Goal: Navigation & Orientation: Find specific page/section

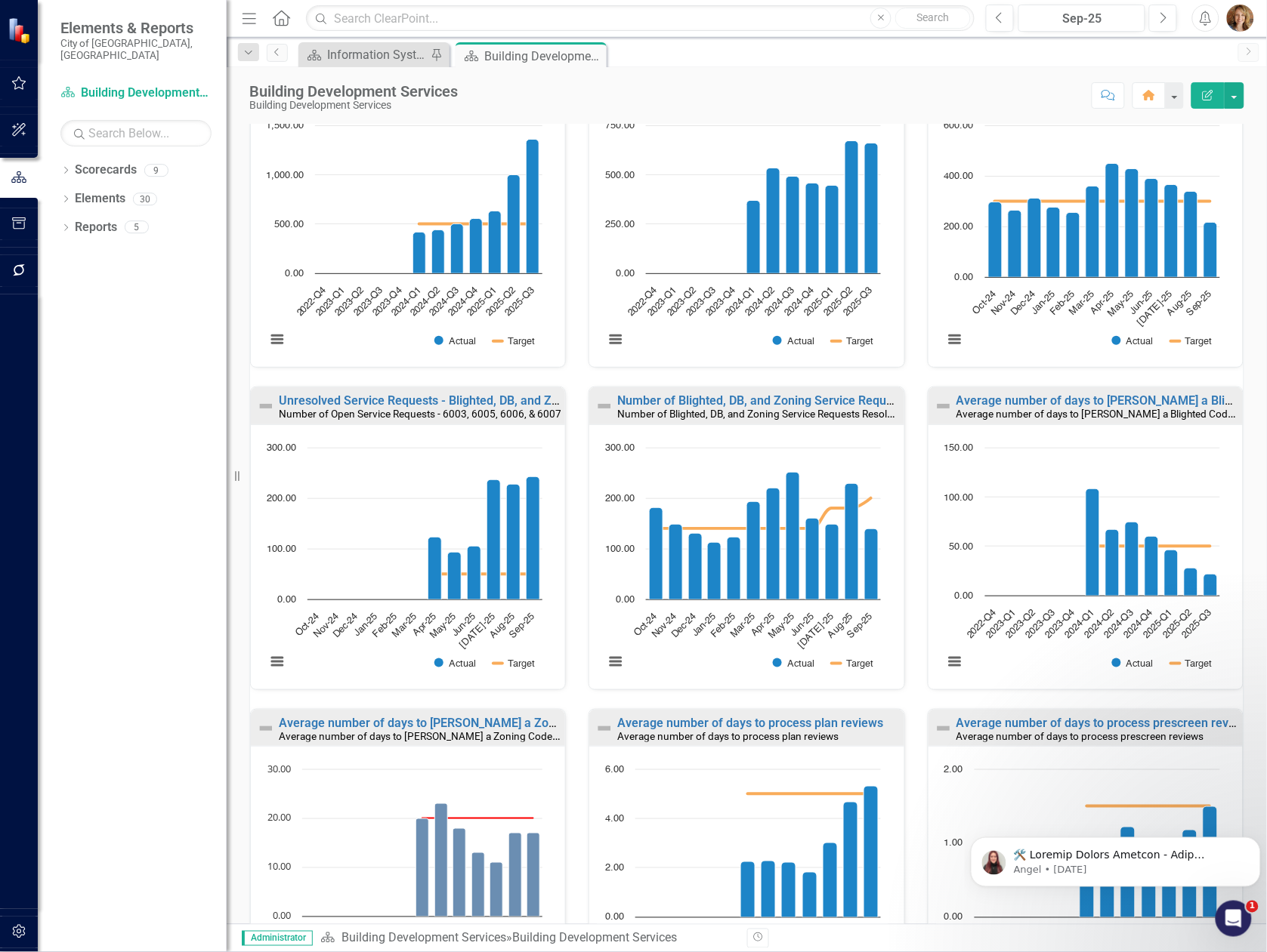
scroll to position [579, 0]
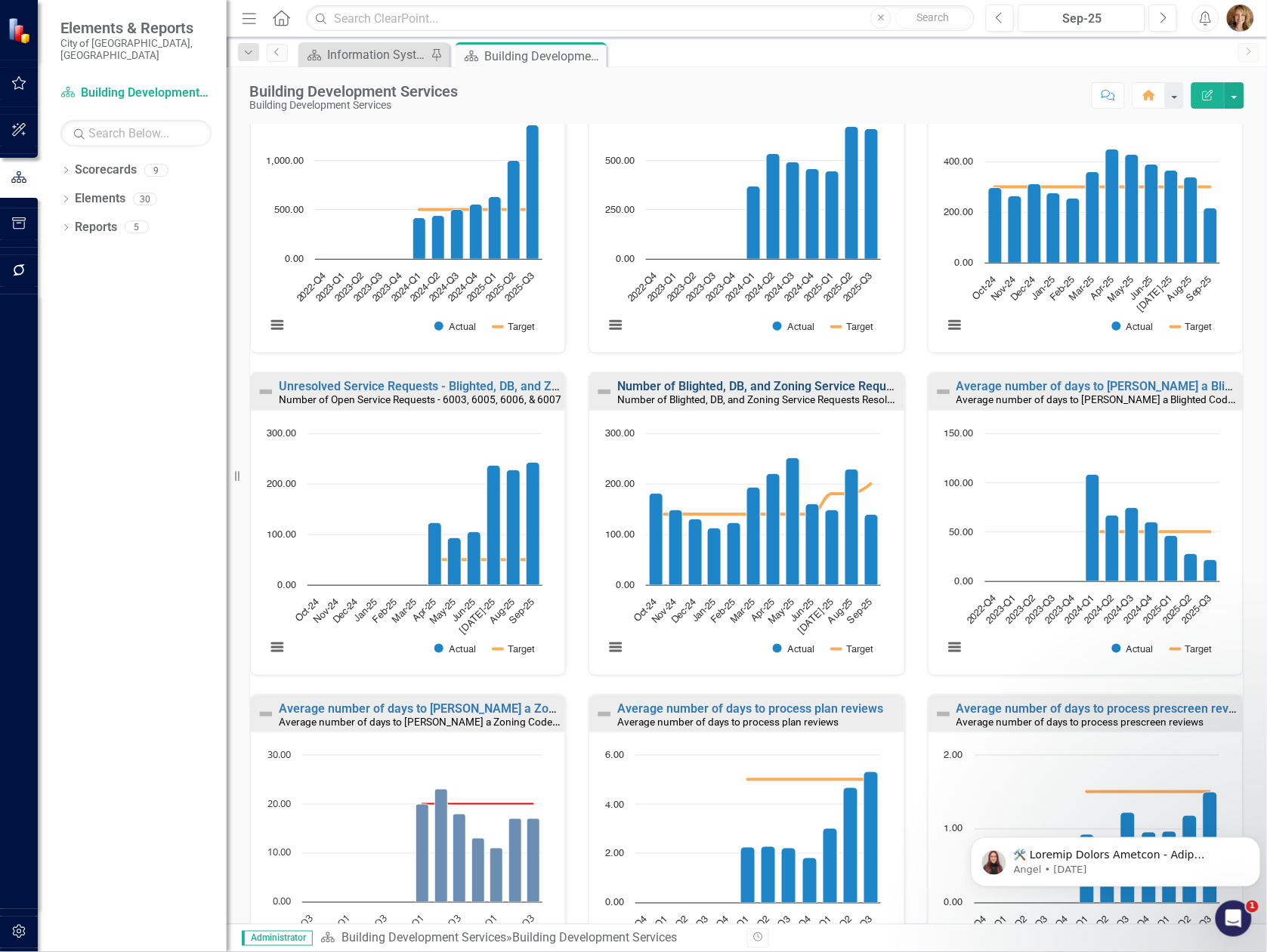
click at [719, 390] on link "Number of Blighted, DB, and Zoning Service Requests Resolved - 6003, 6005, 6006…" at bounding box center [857, 386] width 482 height 14
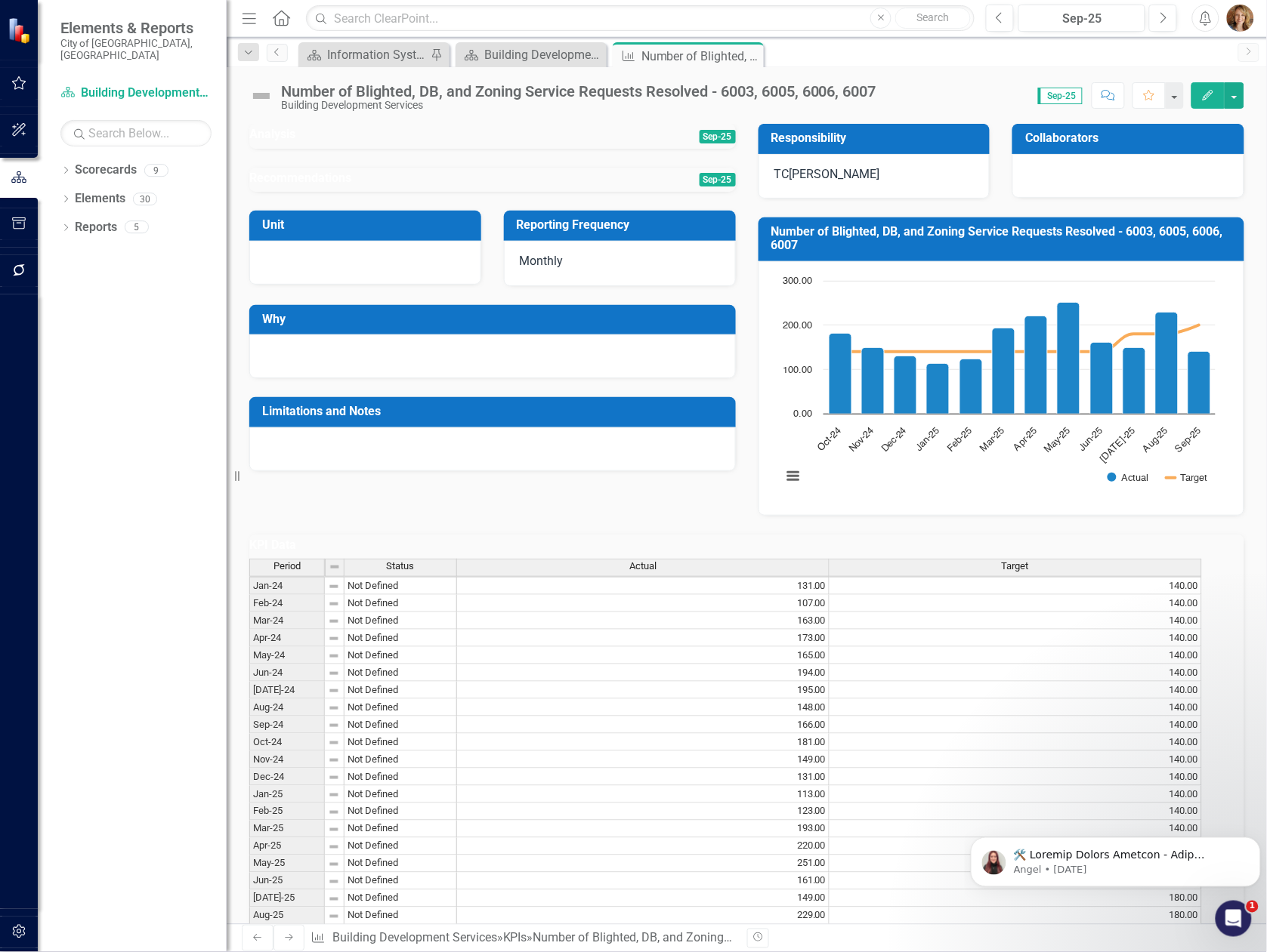
scroll to position [193, 0]
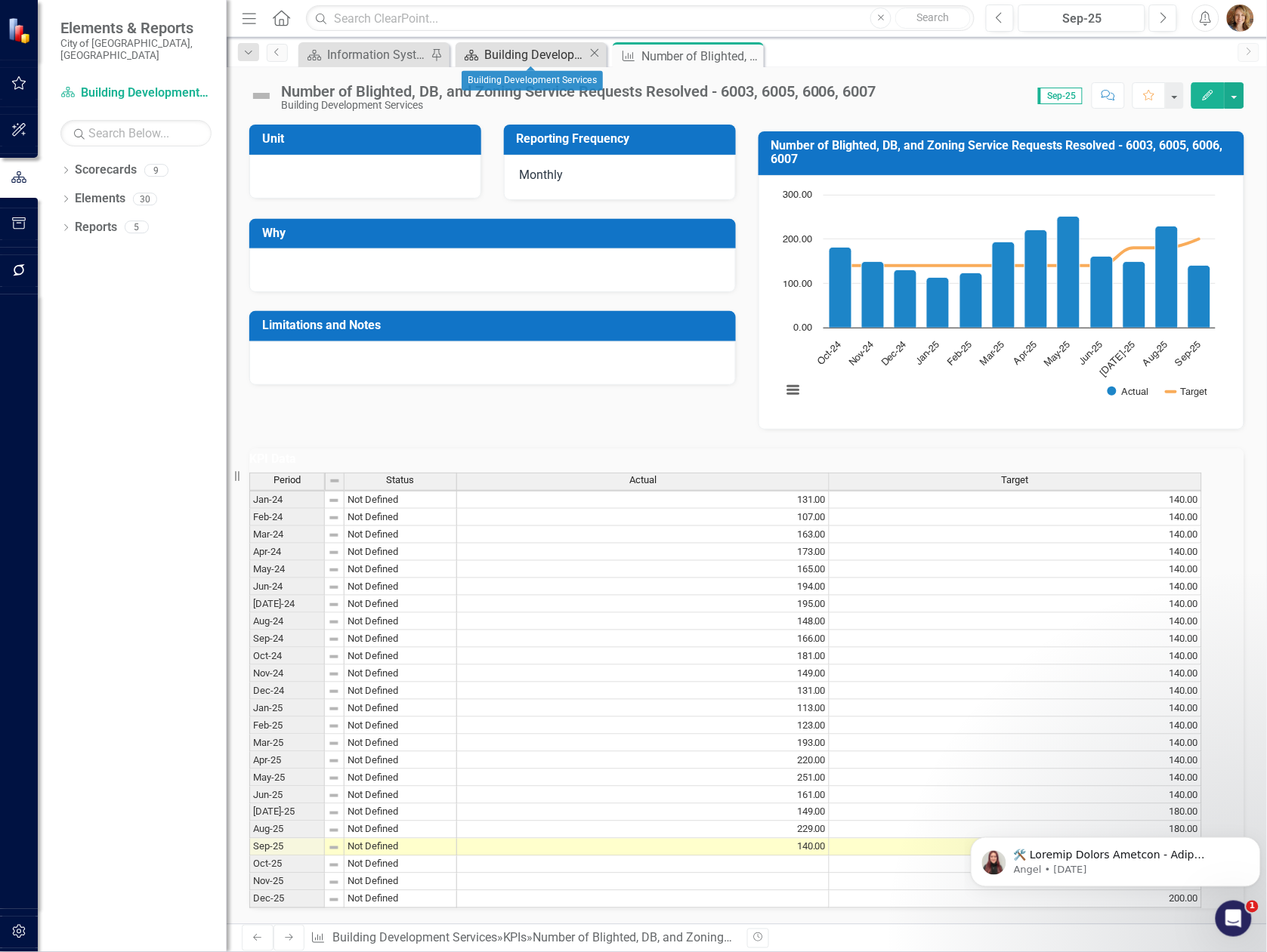
click at [524, 57] on div "Building Development Services" at bounding box center [536, 54] width 104 height 19
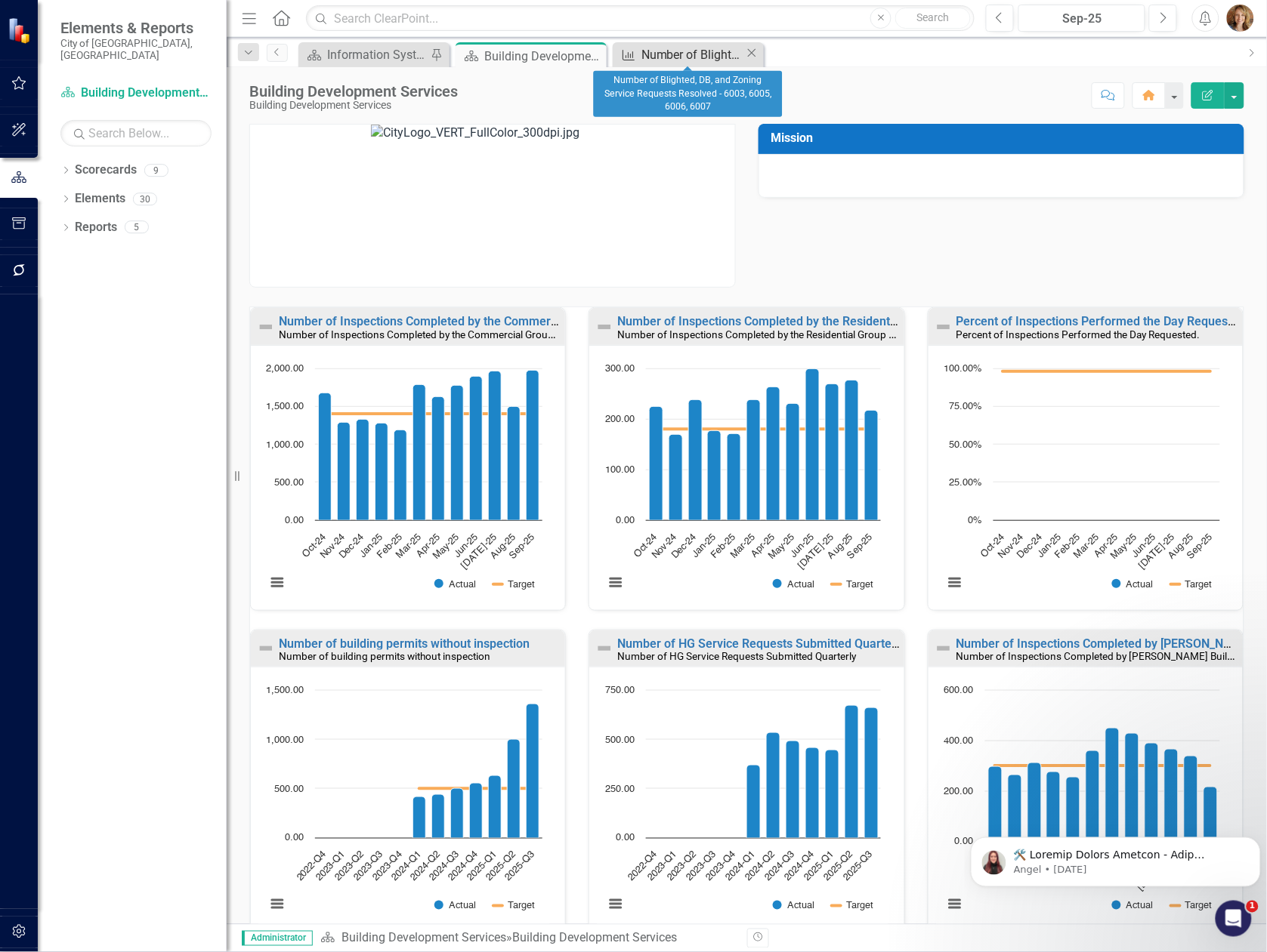
click at [680, 56] on div "Number of Blighted, DB, and Zoning Service Requests Resolved - 6003, 6005, 6006…" at bounding box center [693, 54] width 104 height 19
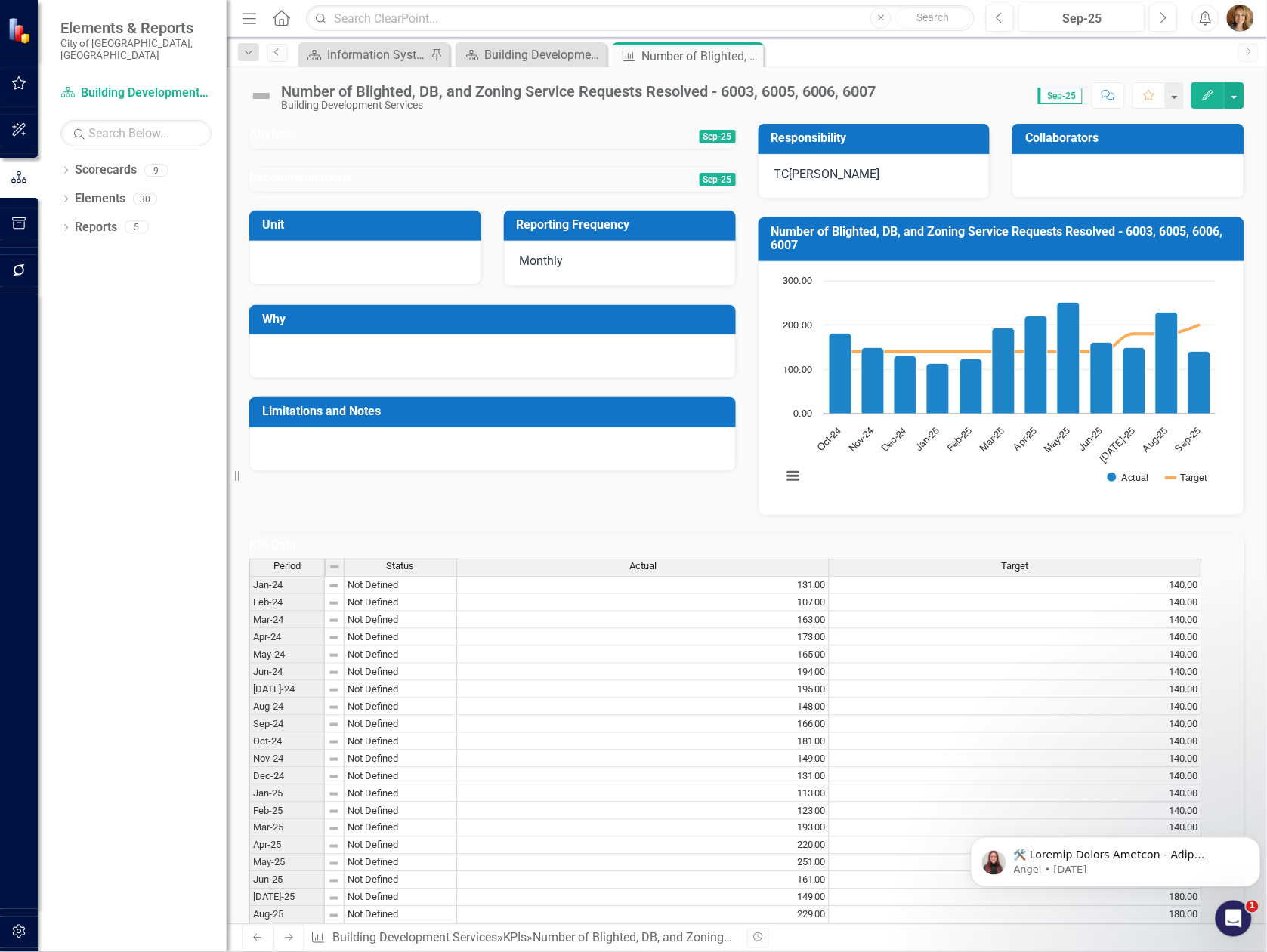
scroll to position [19, 0]
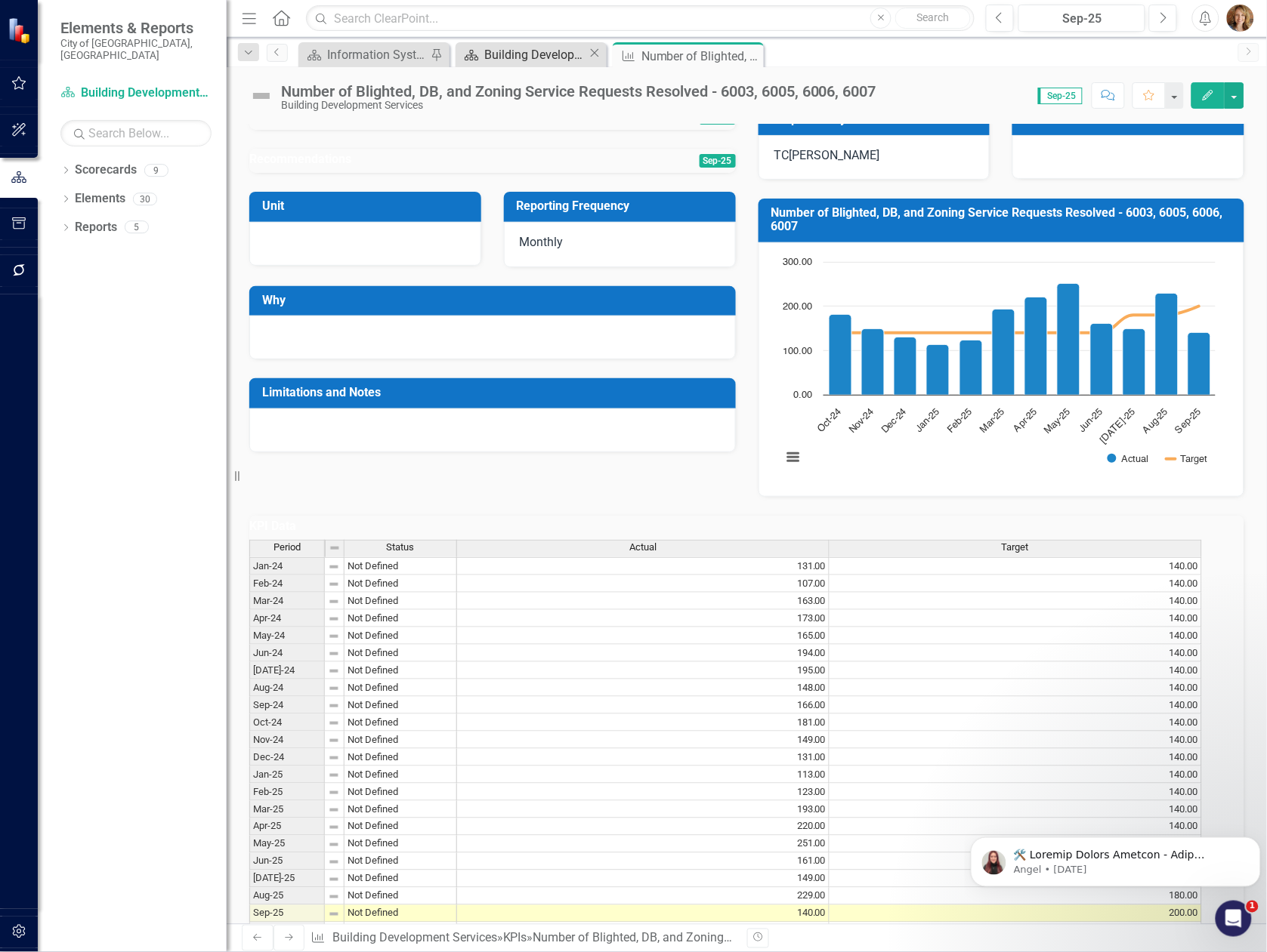
click at [521, 56] on div "Building Development Services" at bounding box center [536, 54] width 104 height 19
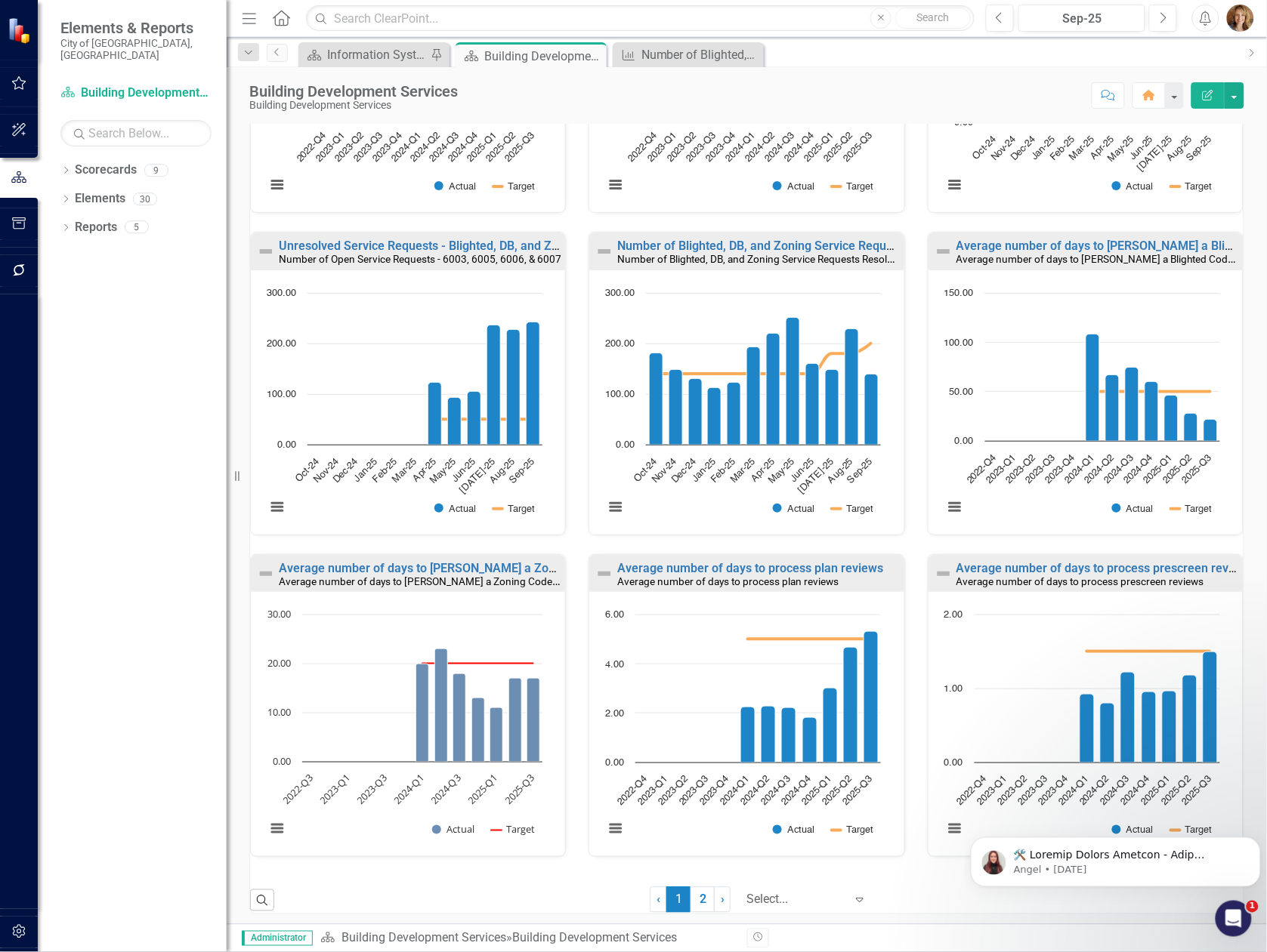
scroll to position [725, 0]
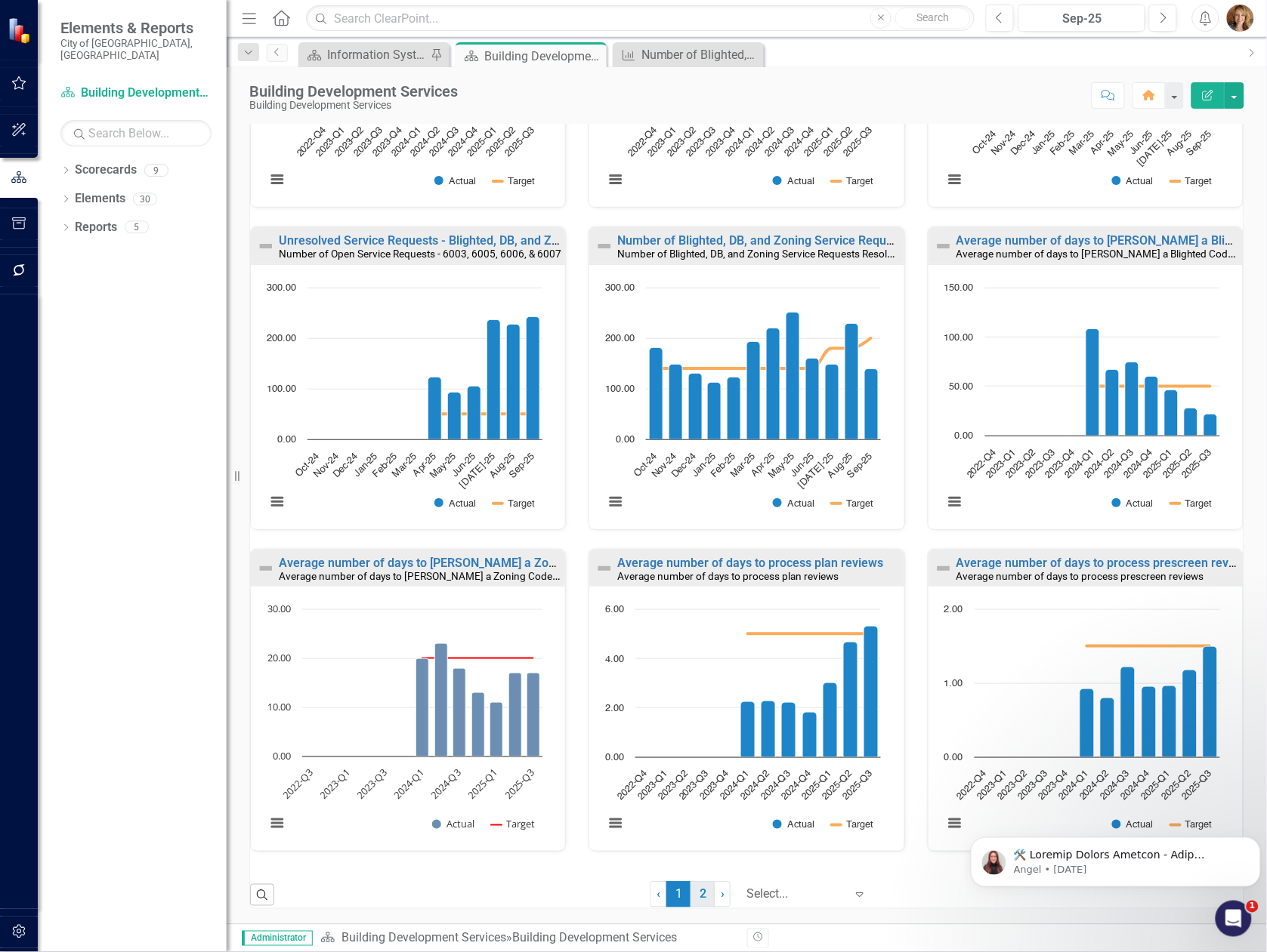
click at [695, 887] on link "2" at bounding box center [702, 894] width 24 height 26
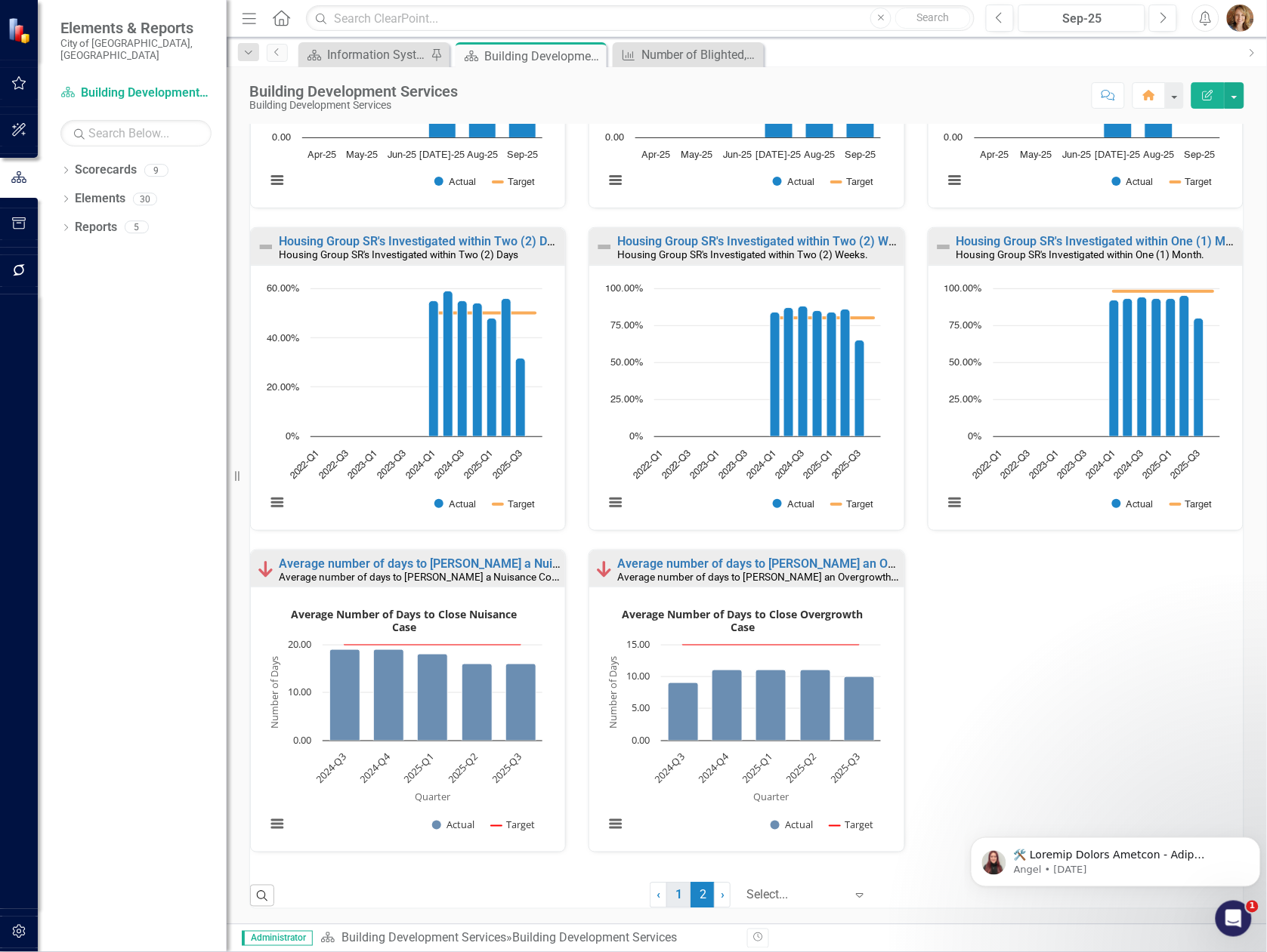
click at [674, 900] on link "1" at bounding box center [678, 895] width 24 height 26
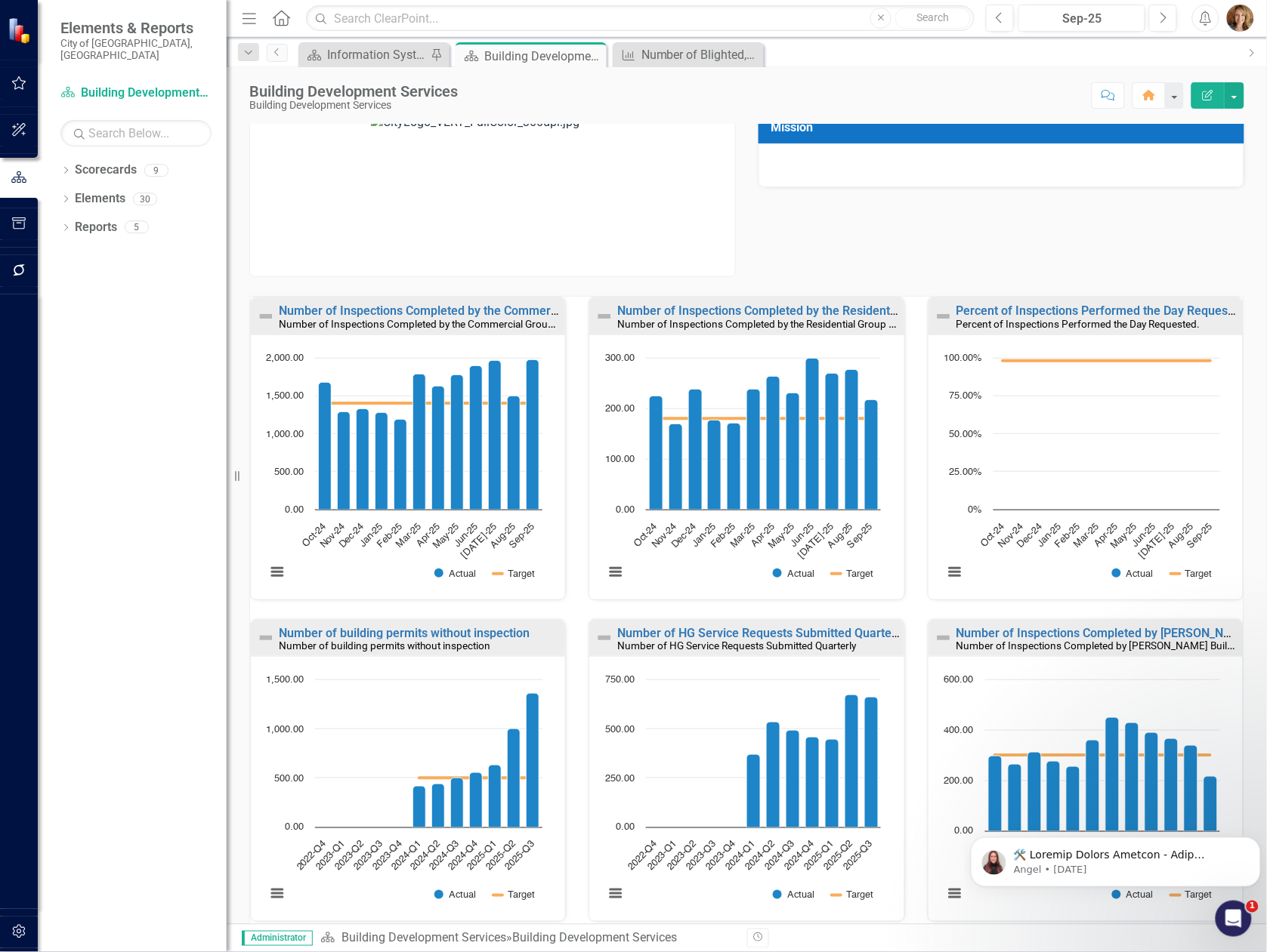
scroll to position [0, 0]
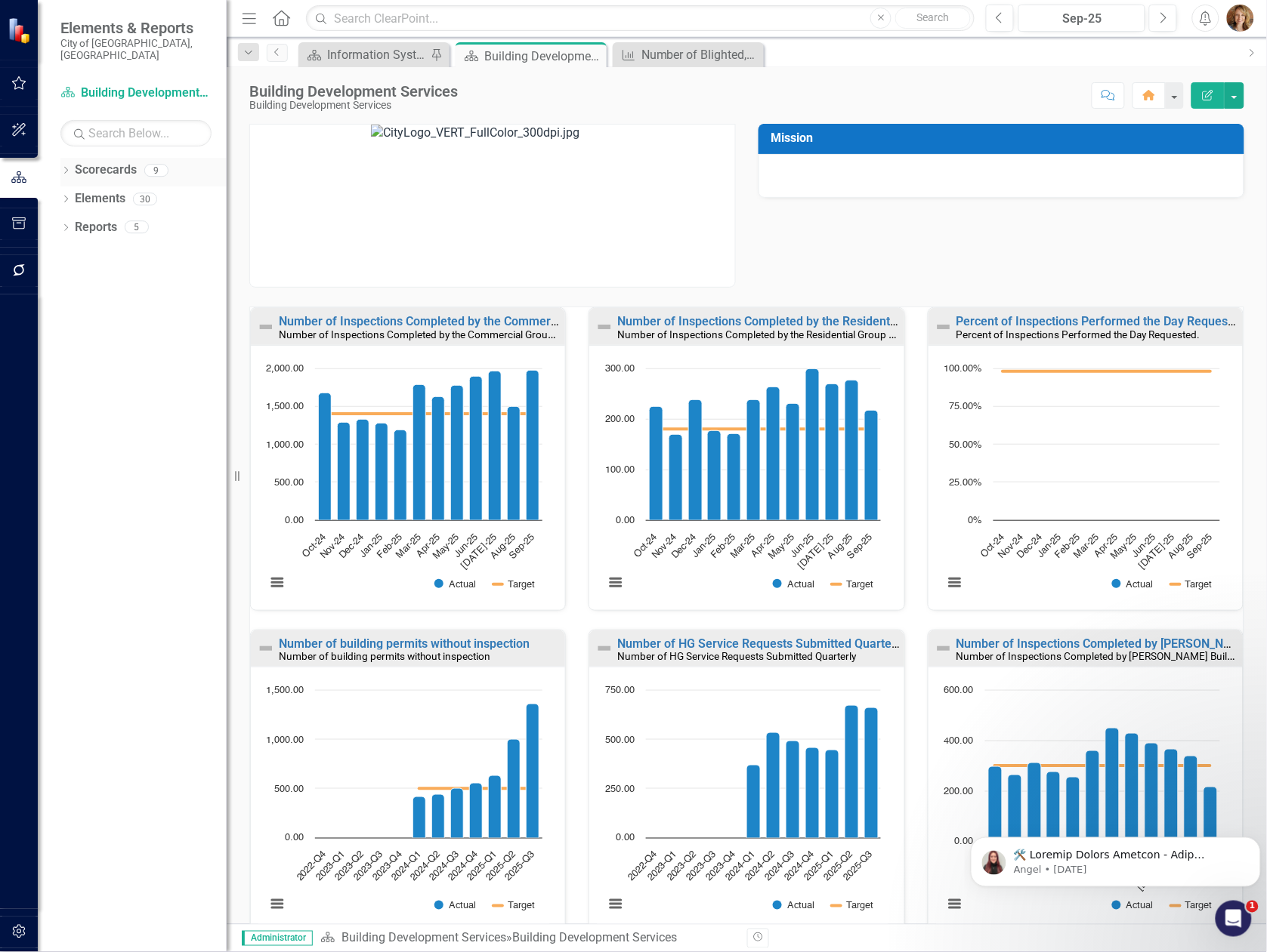
click at [65, 167] on icon at bounding box center [65, 170] width 4 height 7
click at [57, 194] on icon "Dropdown" at bounding box center [51, 198] width 12 height 9
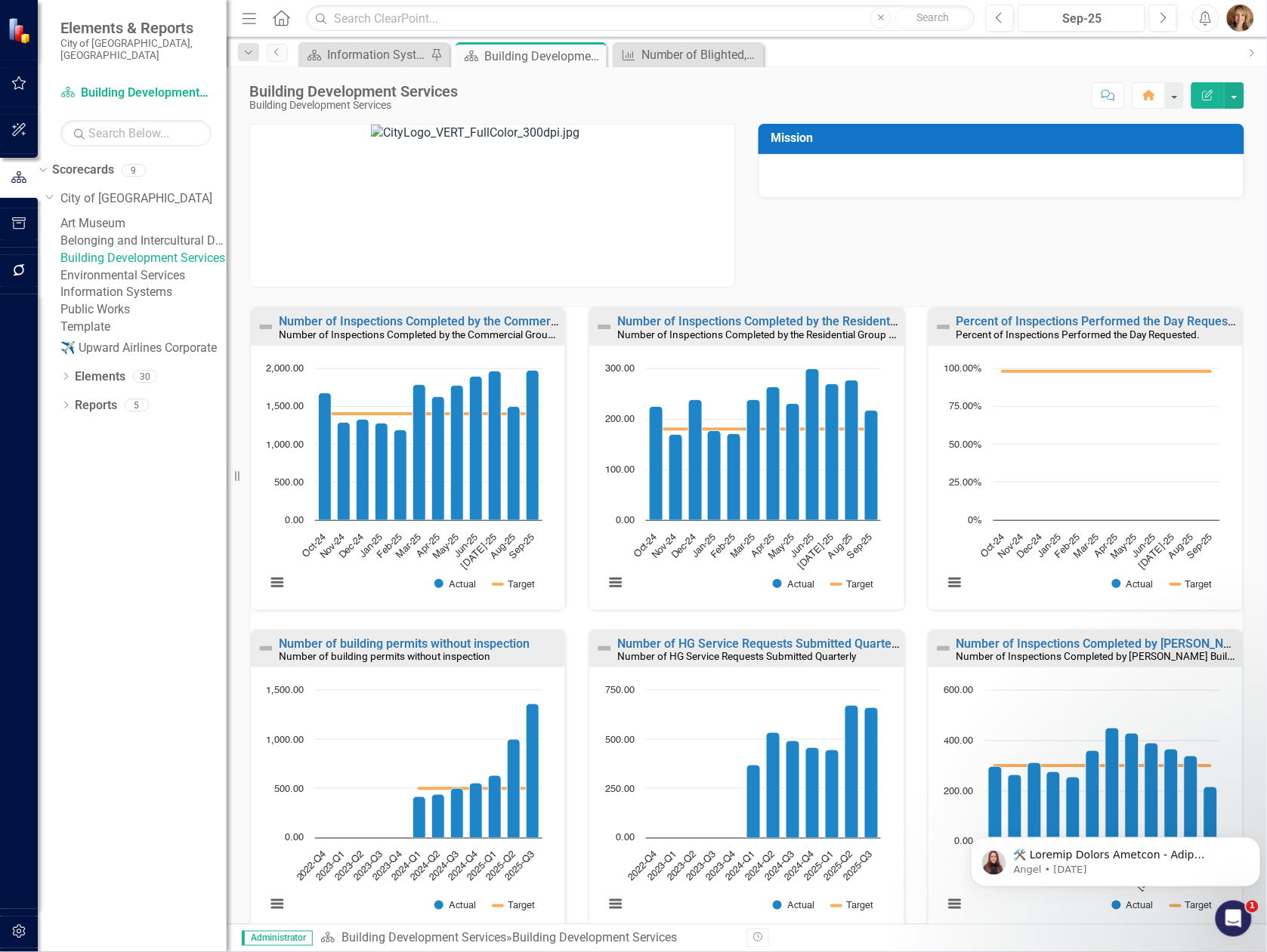
drag, startPoint x: 142, startPoint y: 306, endPoint x: 163, endPoint y: 302, distance: 21.4
click at [142, 285] on link "Environmental Services" at bounding box center [143, 276] width 166 height 17
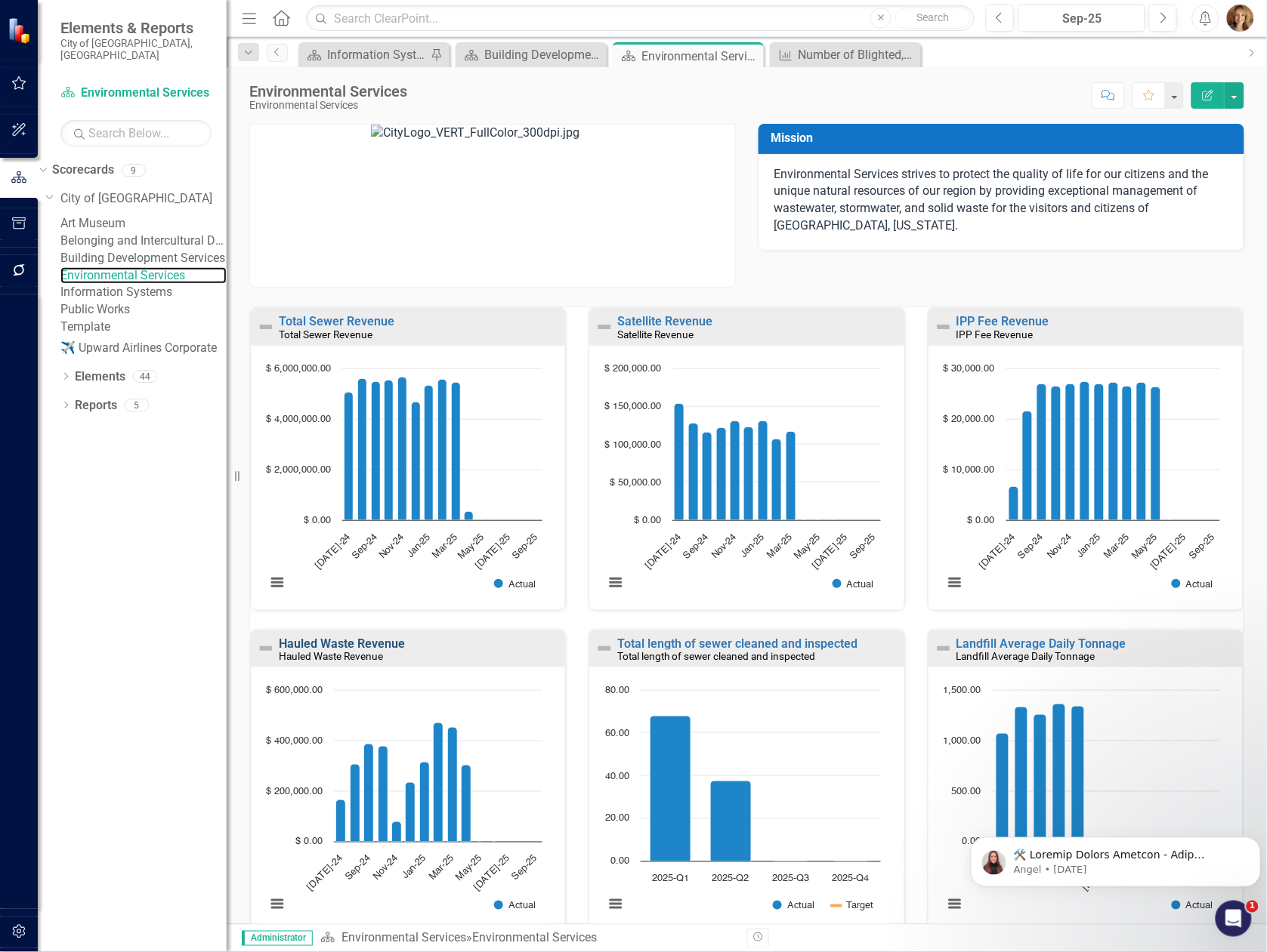
scroll to position [1, 0]
click at [121, 301] on link "Information Systems" at bounding box center [143, 293] width 166 height 17
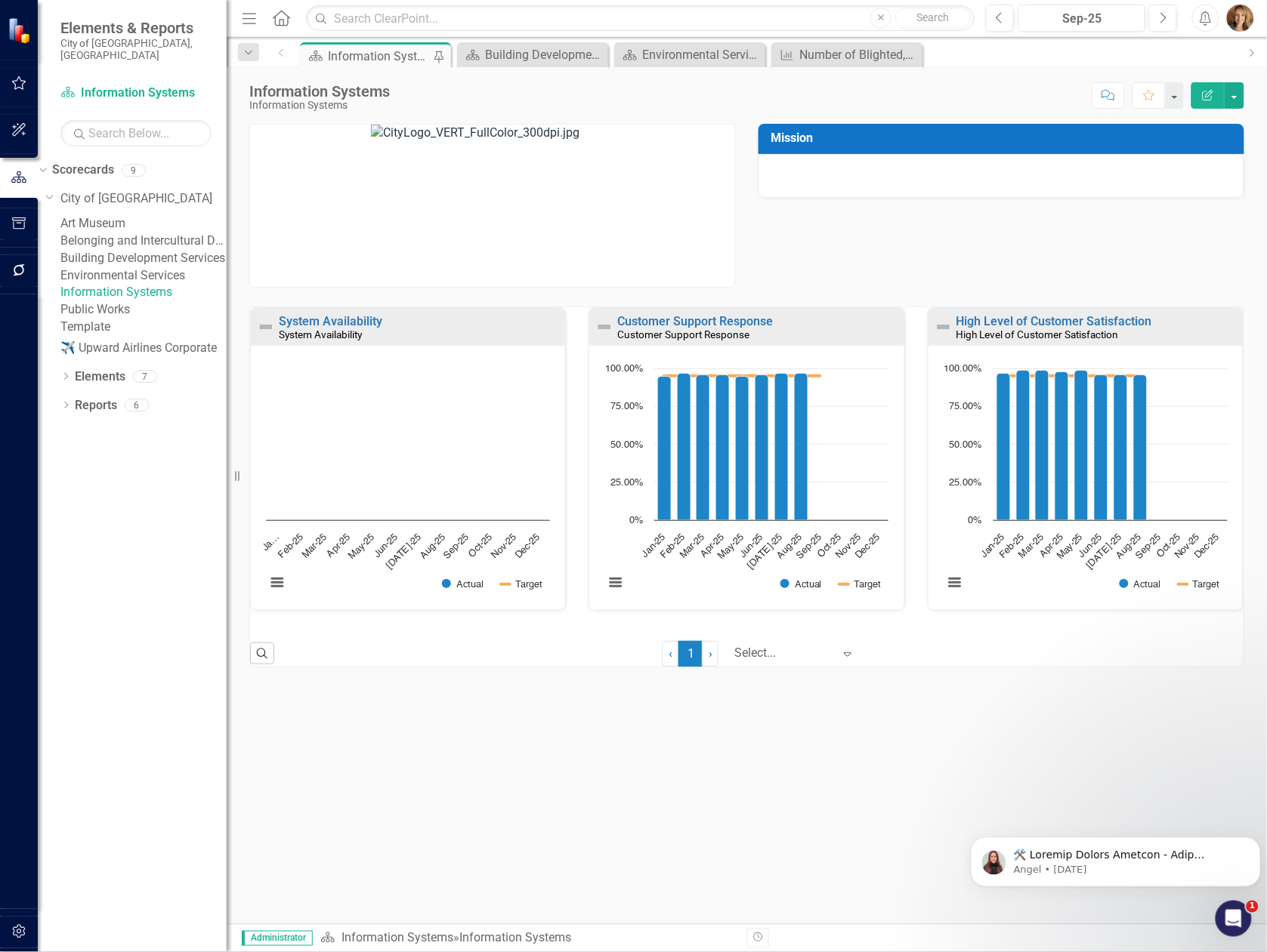
click at [126, 318] on link "Public Works" at bounding box center [143, 310] width 166 height 17
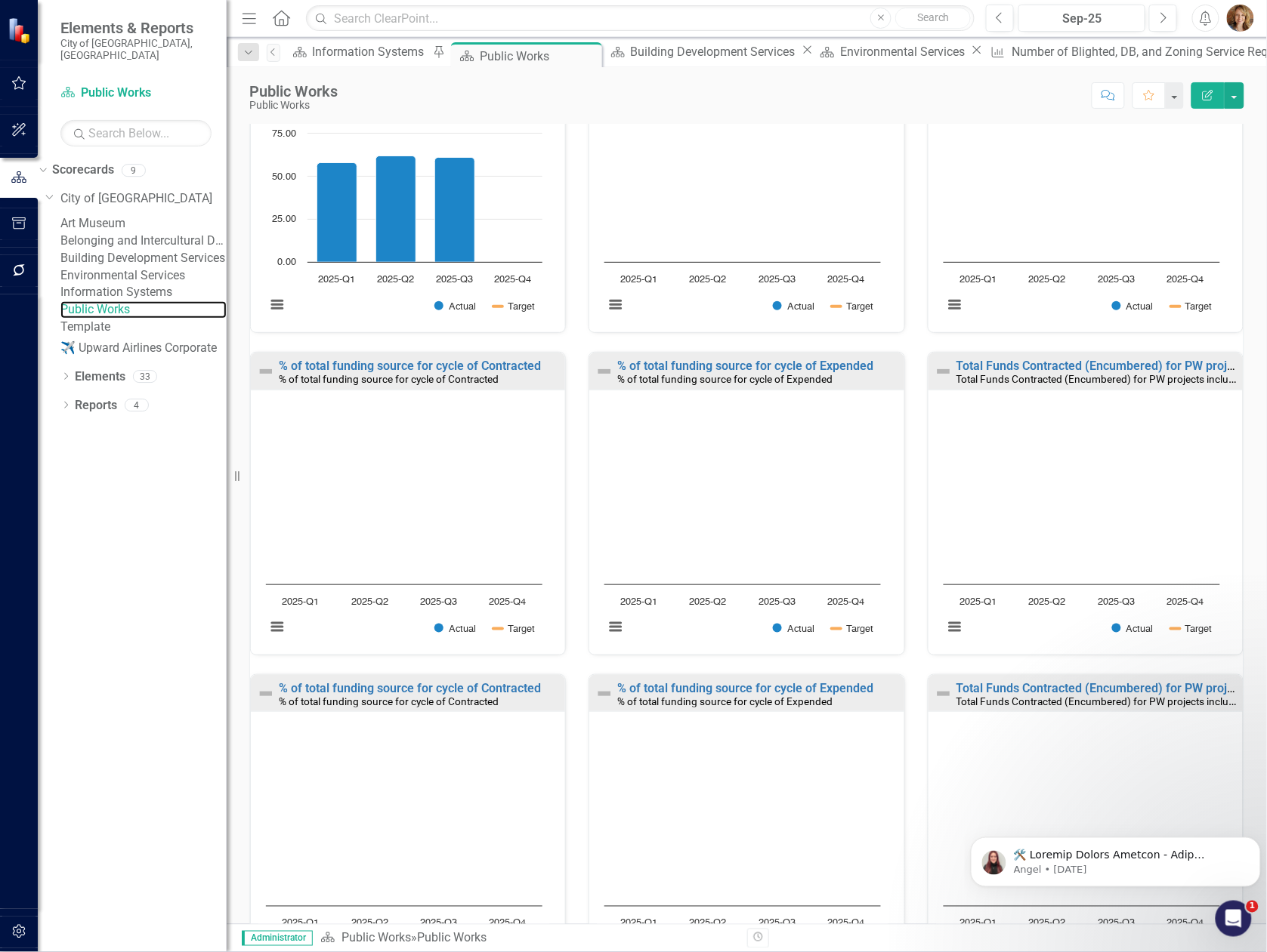
scroll to position [725, 0]
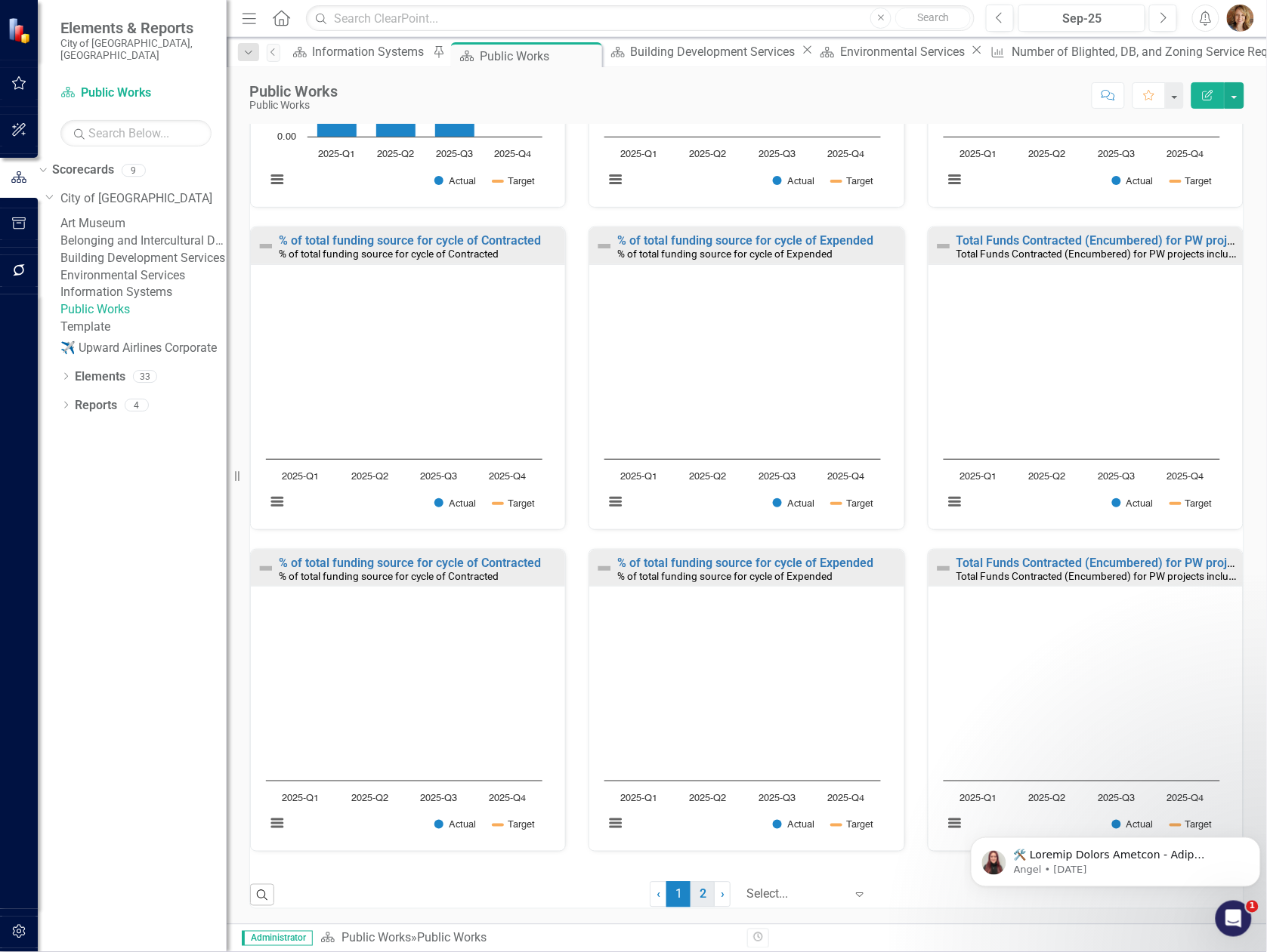
click at [692, 894] on link "2" at bounding box center [702, 894] width 24 height 26
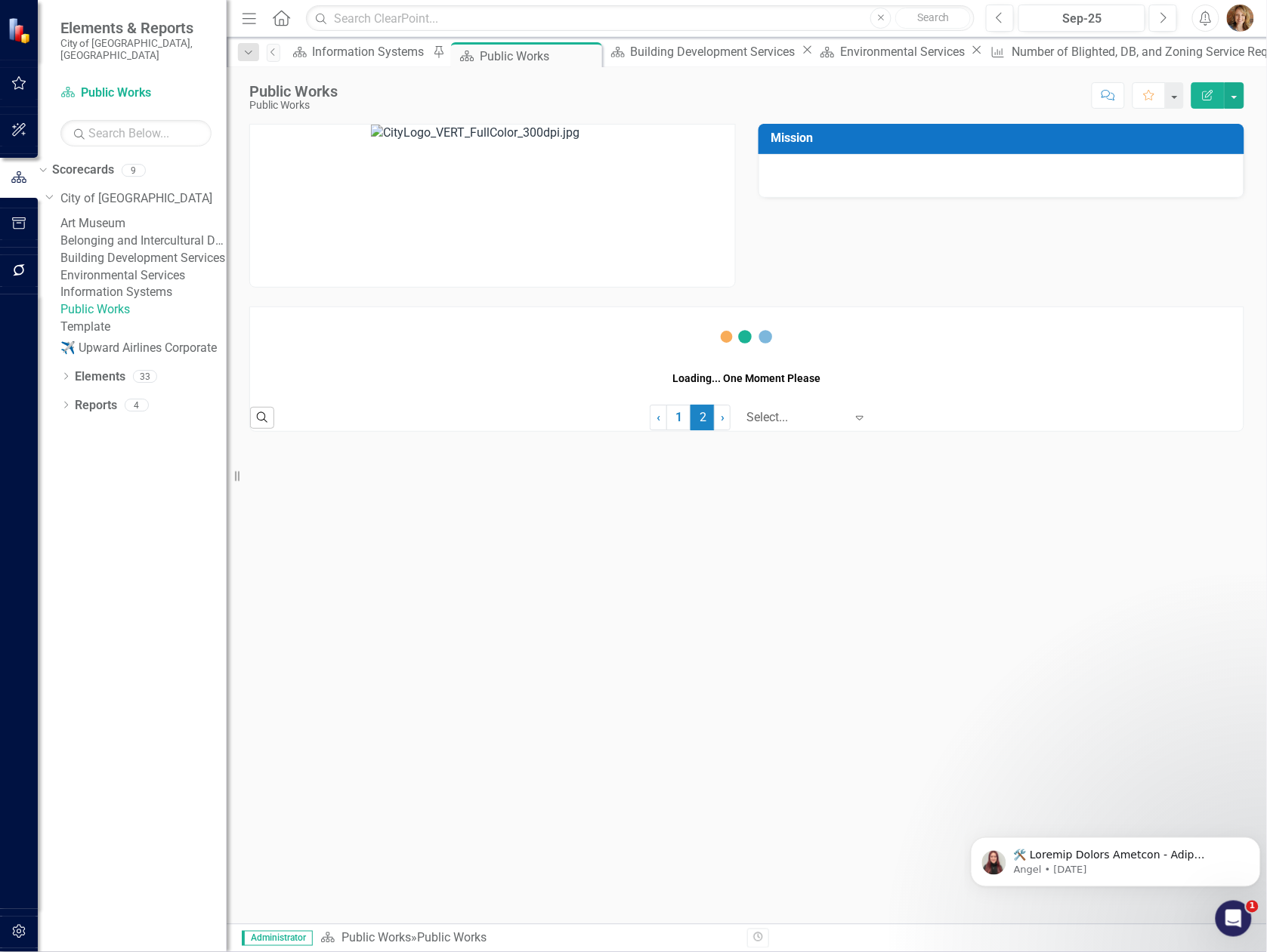
scroll to position [0, 0]
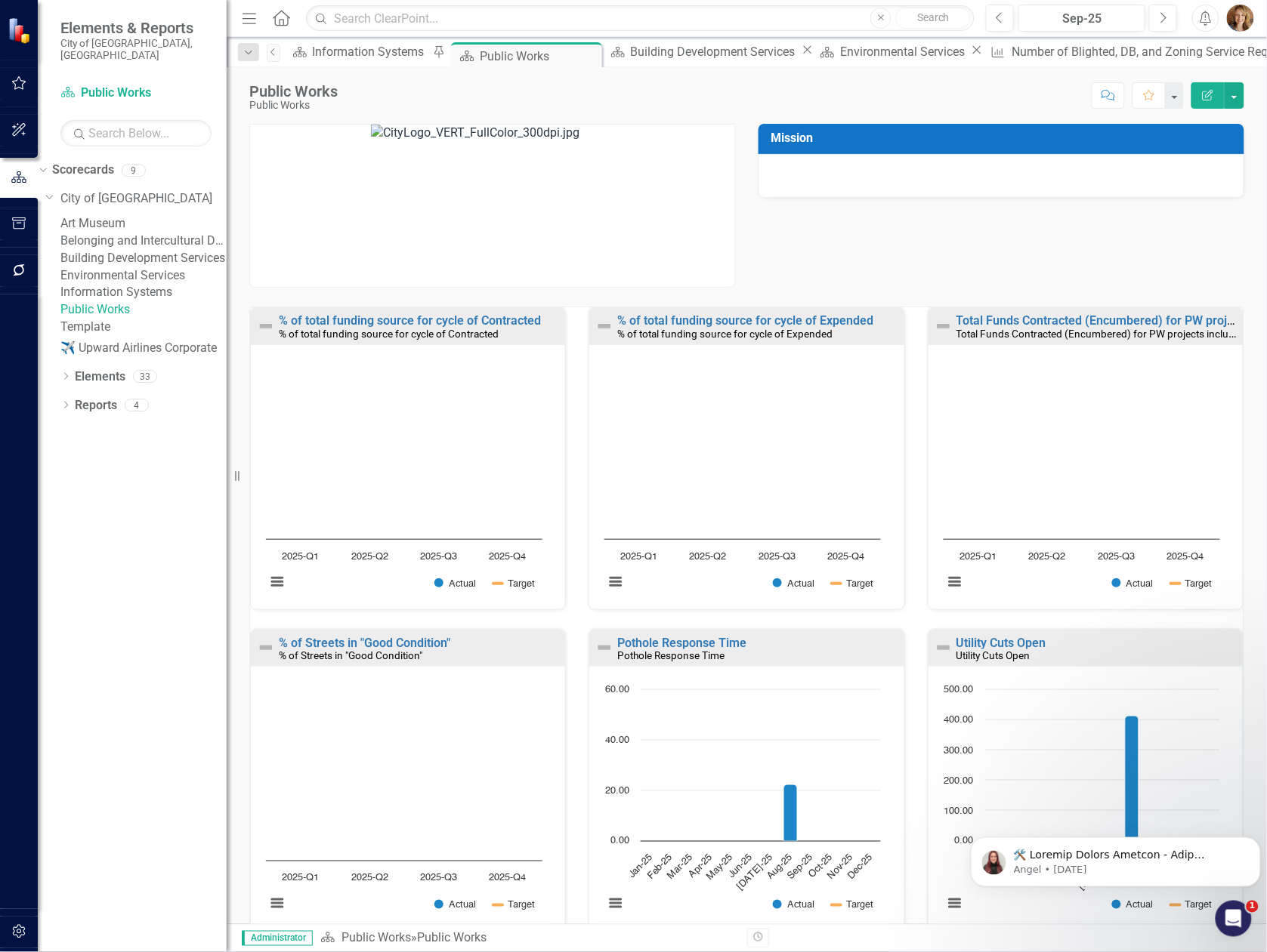
click at [143, 267] on link "Building Development Services" at bounding box center [143, 258] width 166 height 17
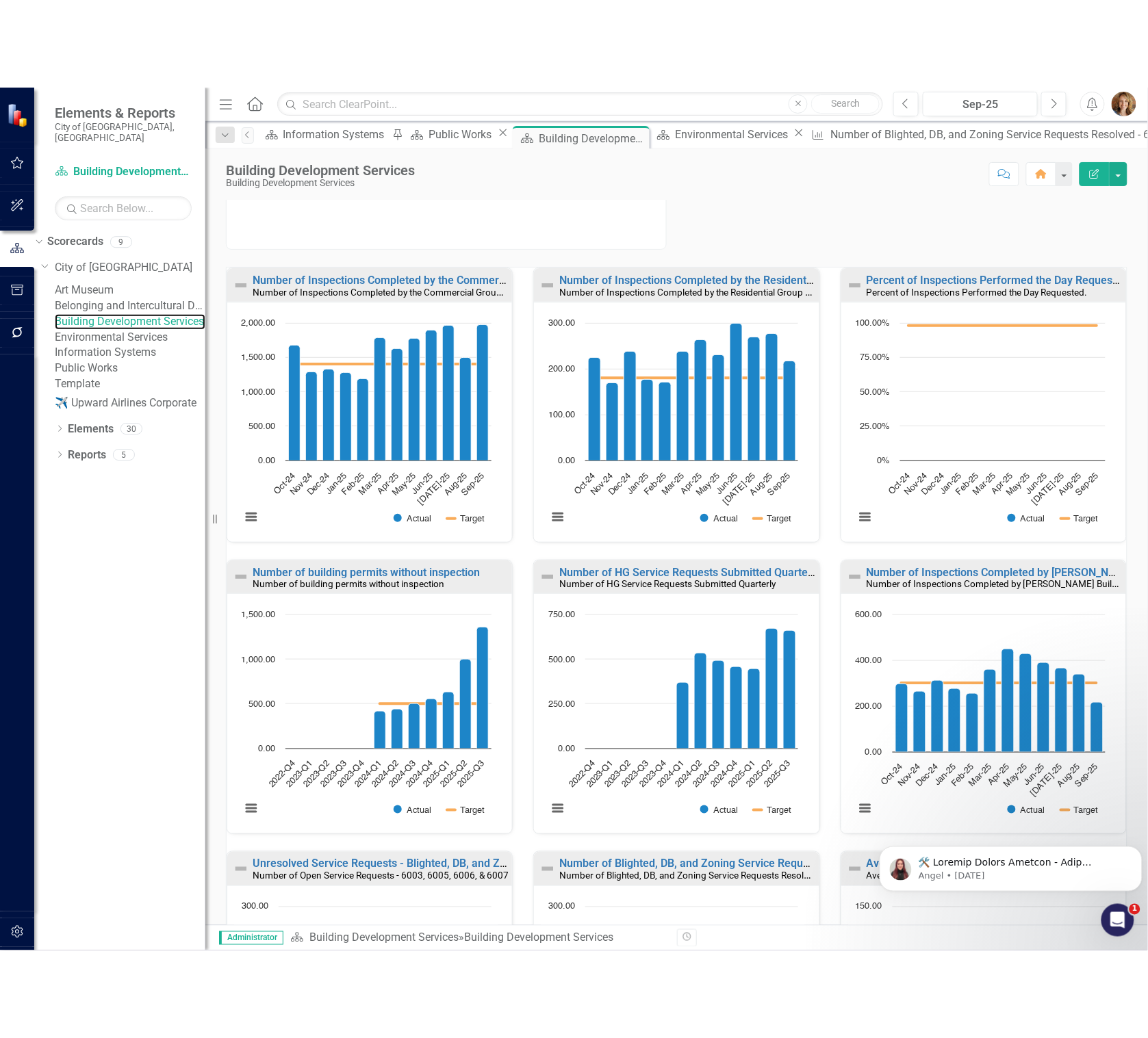
scroll to position [77, 0]
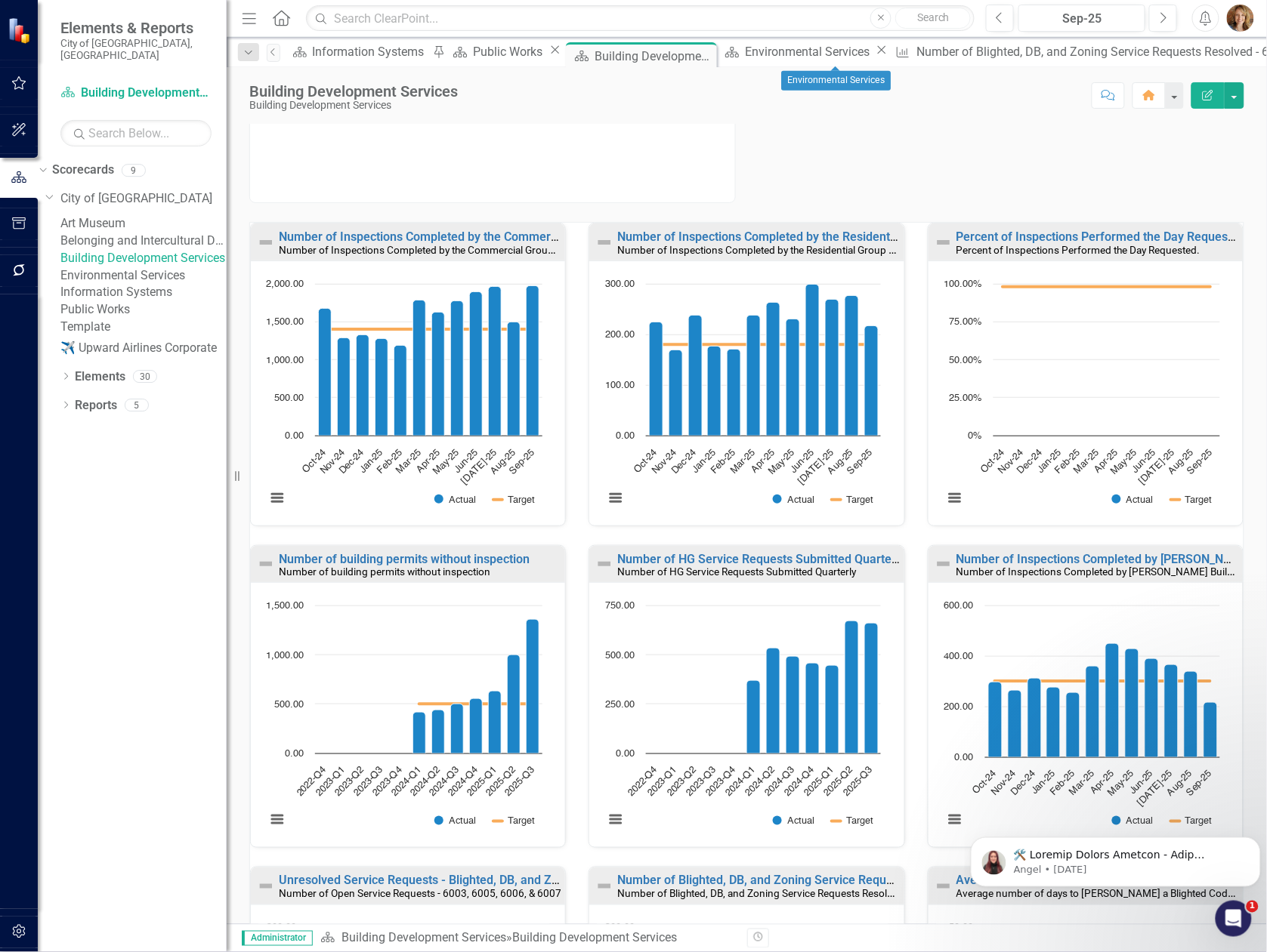
click at [889, 53] on icon "Close" at bounding box center [881, 50] width 15 height 12
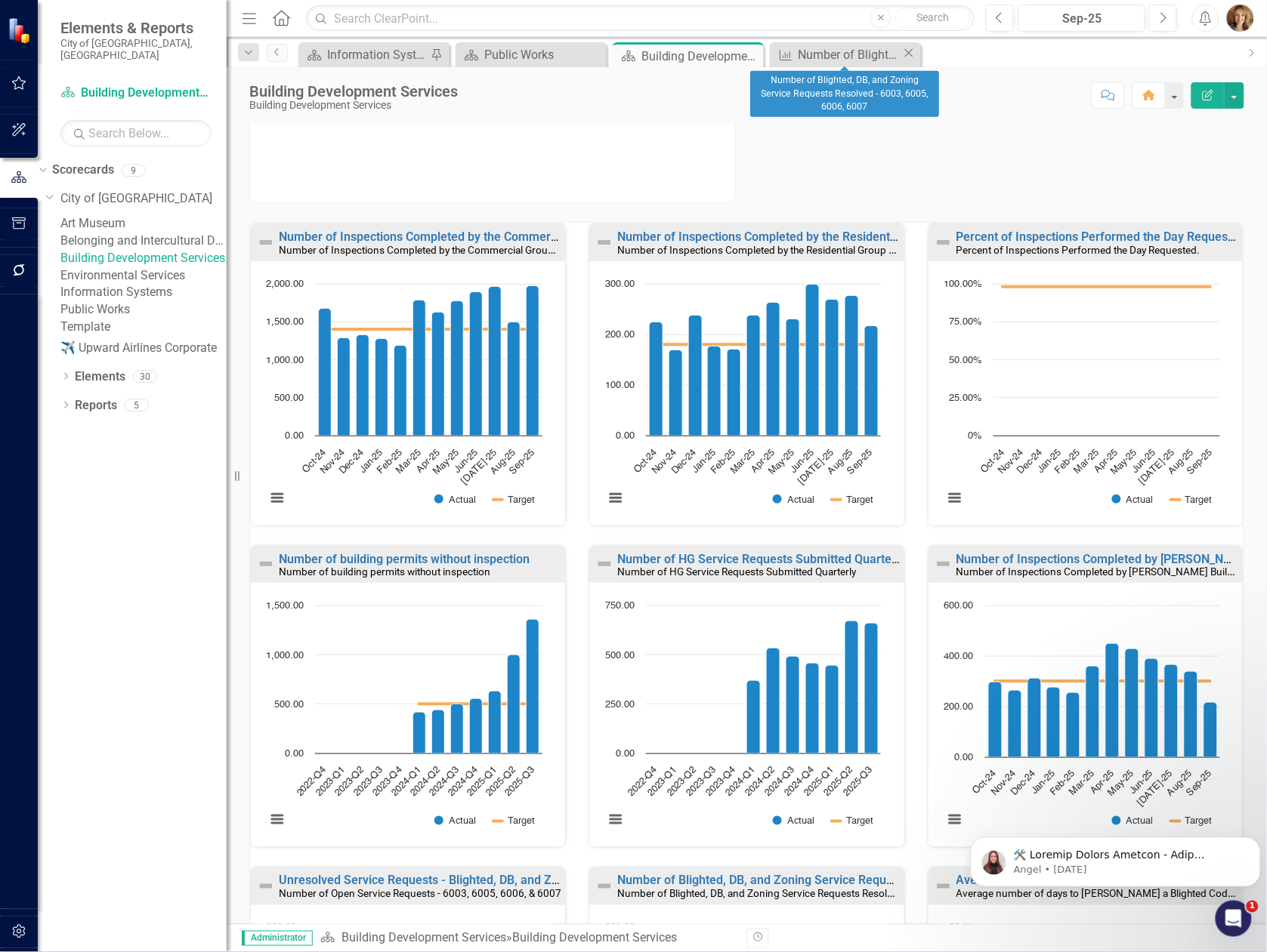
click at [905, 53] on icon at bounding box center [909, 53] width 9 height 9
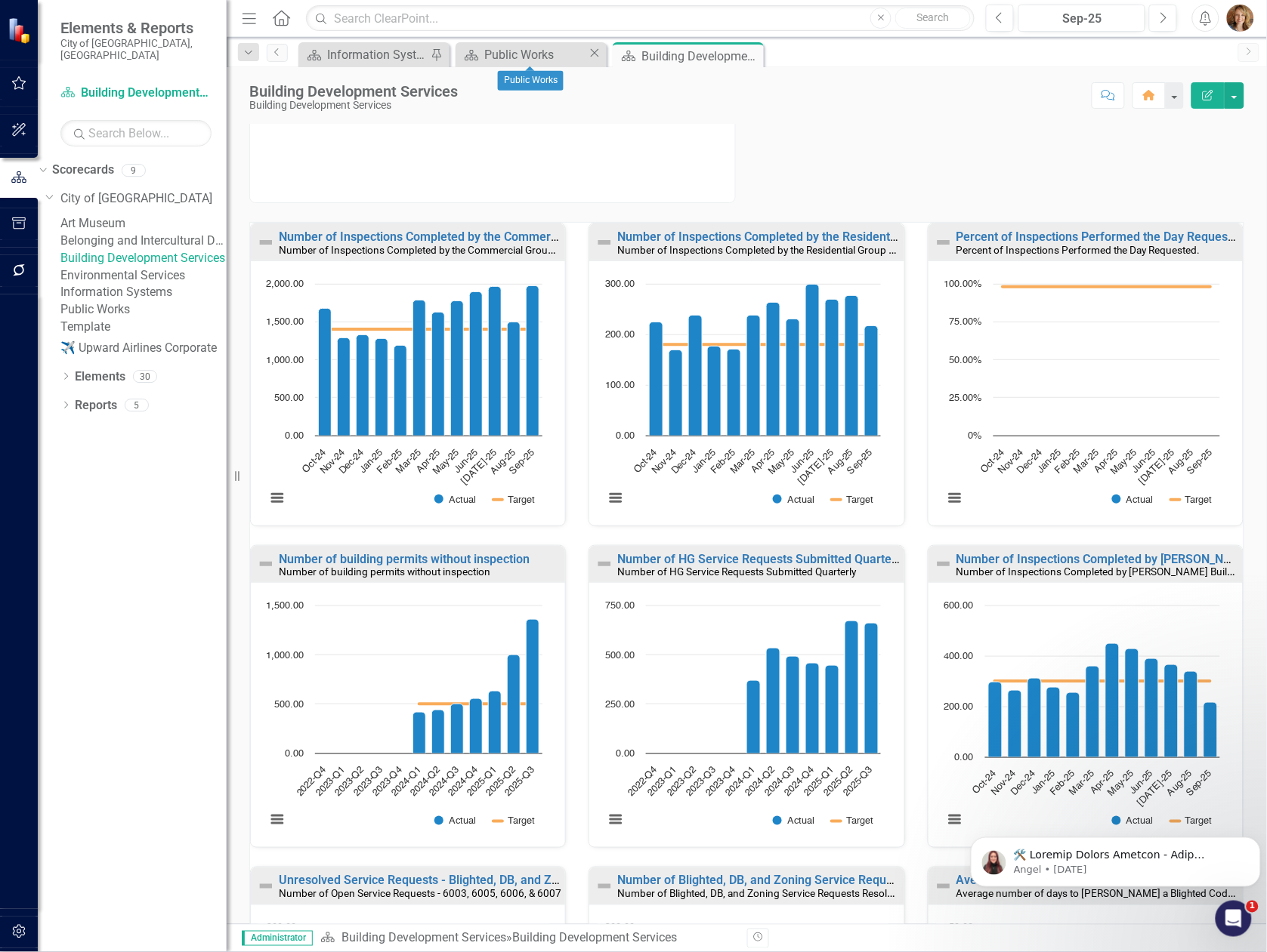
click at [593, 54] on icon at bounding box center [595, 53] width 9 height 9
click at [578, 58] on icon at bounding box center [575, 56] width 12 height 9
click at [591, 58] on icon "Pin" at bounding box center [597, 58] width 12 height 15
click at [577, 57] on icon "Pin" at bounding box center [575, 55] width 12 height 15
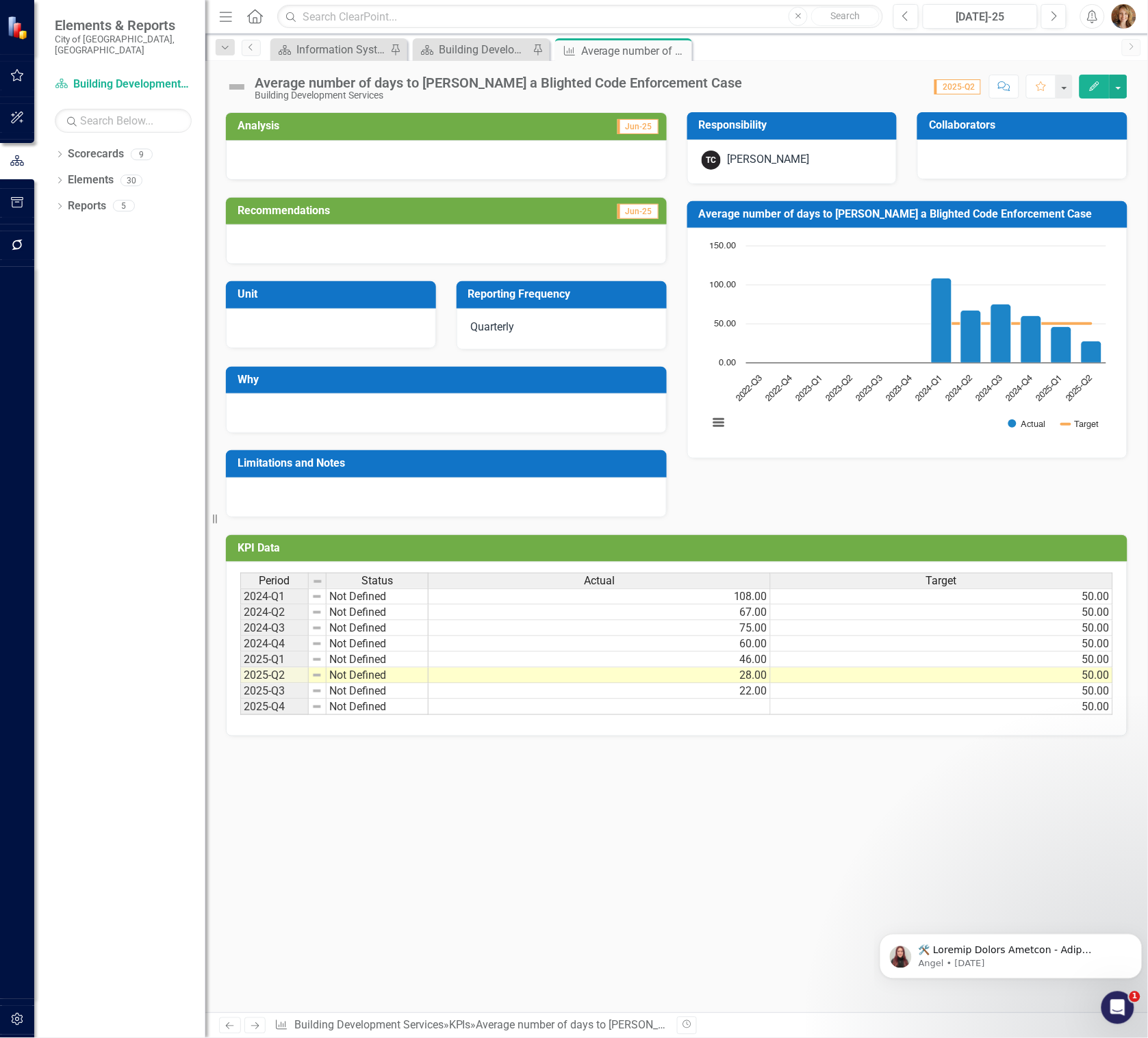
click at [11, 576] on div at bounding box center [17, 633] width 34 height 732
drag, startPoint x: 12, startPoint y: 581, endPoint x: 22, endPoint y: 577, distance: 10.8
click at [12, 581] on div at bounding box center [17, 633] width 34 height 732
